Goal: Check status: Check status

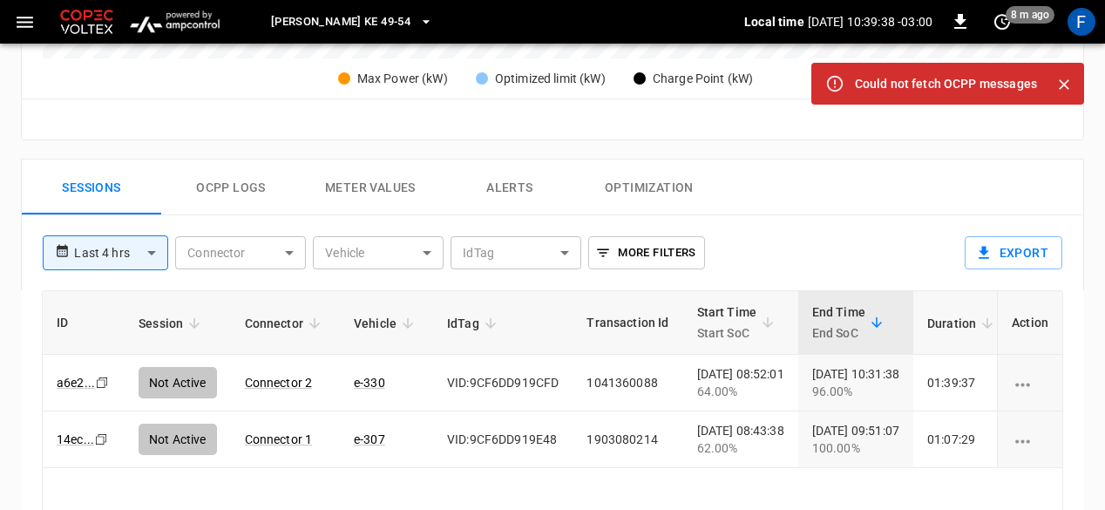
scroll to position [706, 0]
